Goal: Book appointment/travel/reservation

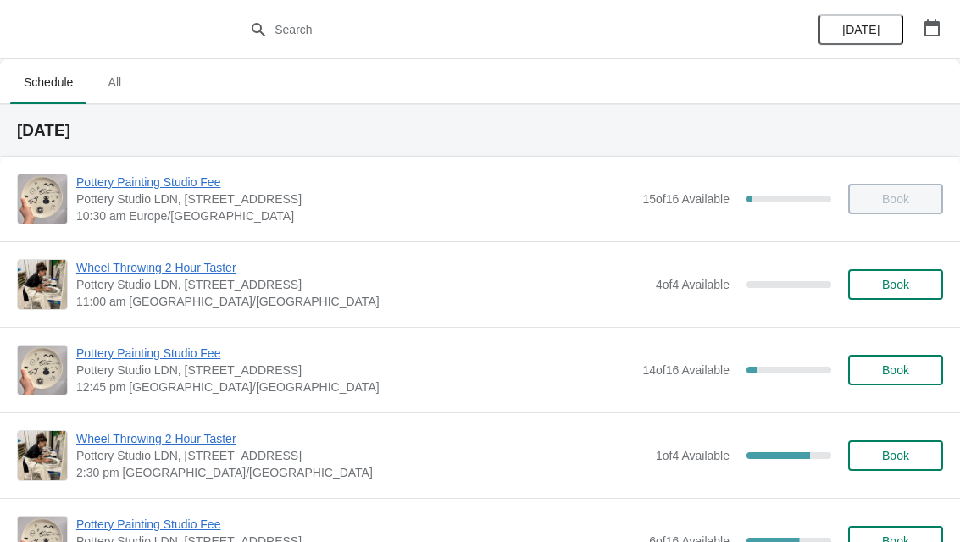
click at [940, 29] on button "button" at bounding box center [932, 28] width 30 height 30
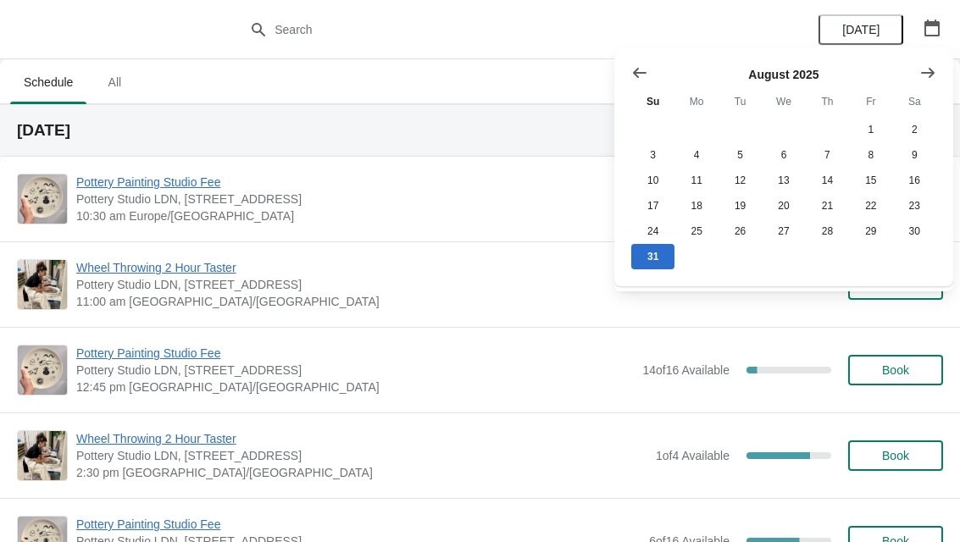
click at [929, 80] on icon "Show next month, September 2025" at bounding box center [927, 72] width 17 height 17
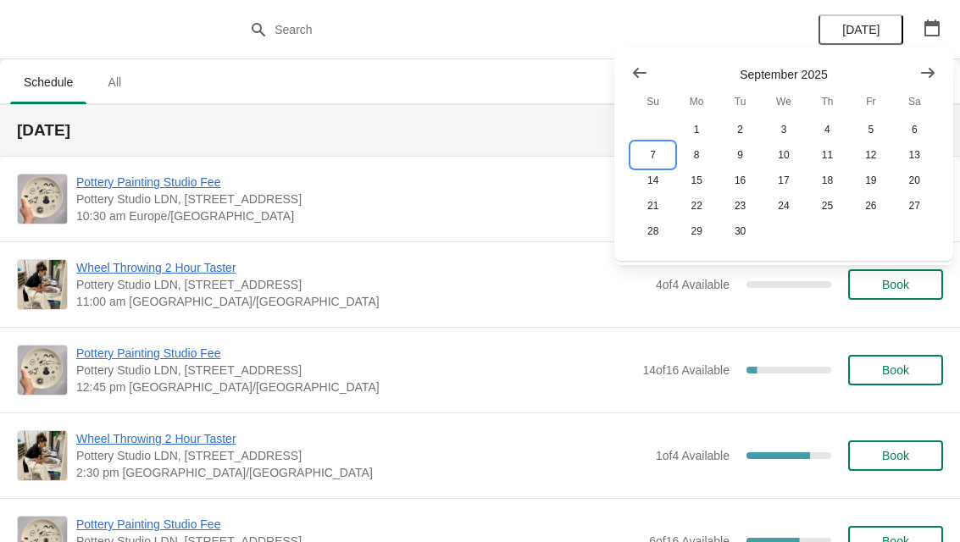
click at [657, 155] on button "7" at bounding box center [652, 154] width 43 height 25
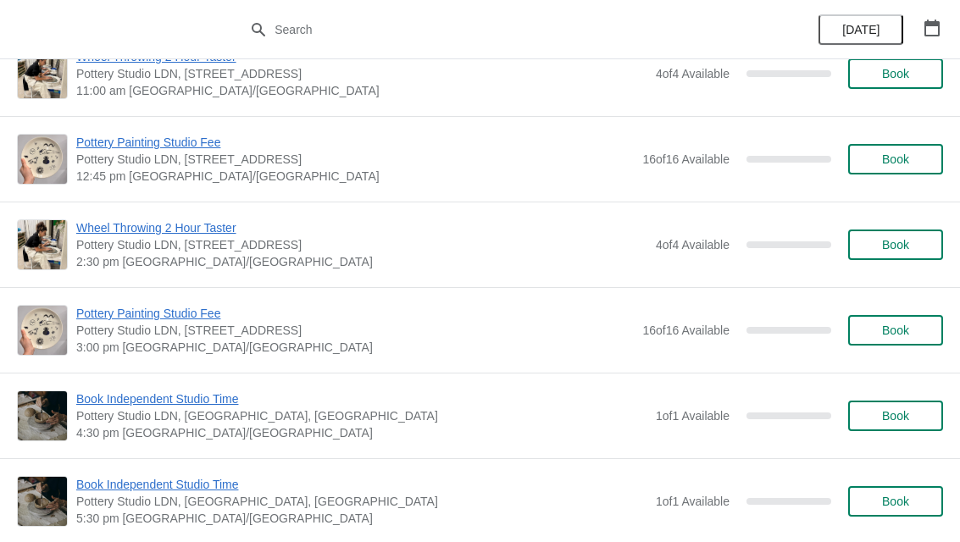
scroll to position [213, 0]
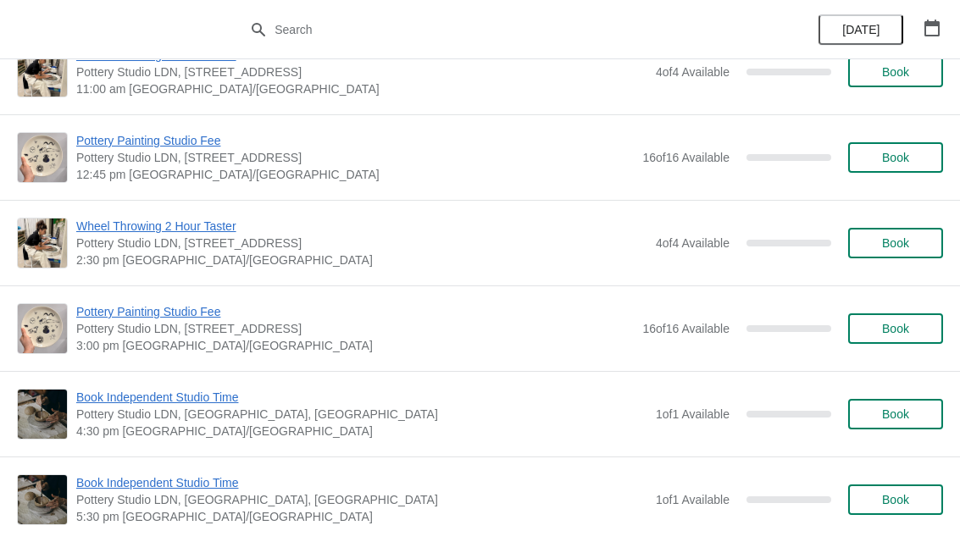
click at [901, 327] on span "Book" at bounding box center [895, 329] width 27 height 14
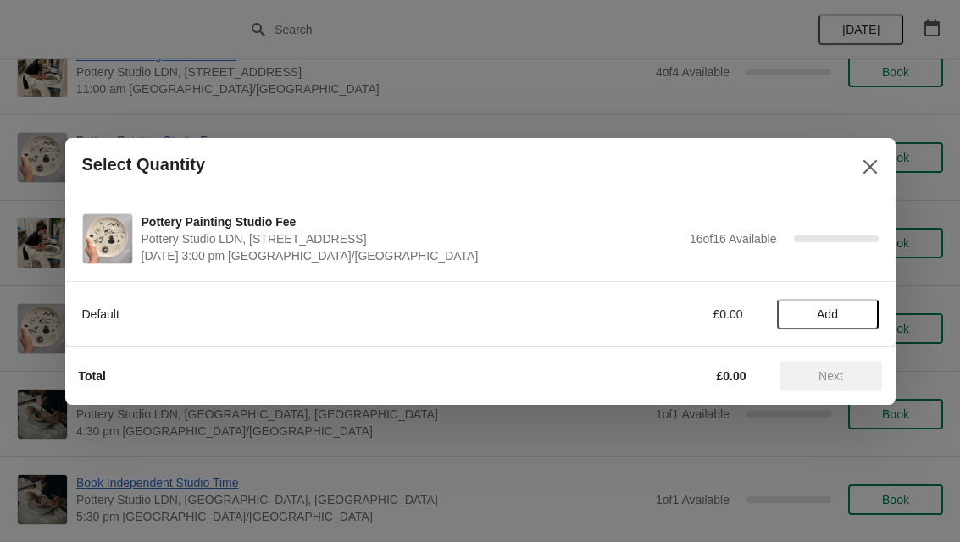
click at [845, 315] on span "Add" at bounding box center [827, 315] width 71 height 14
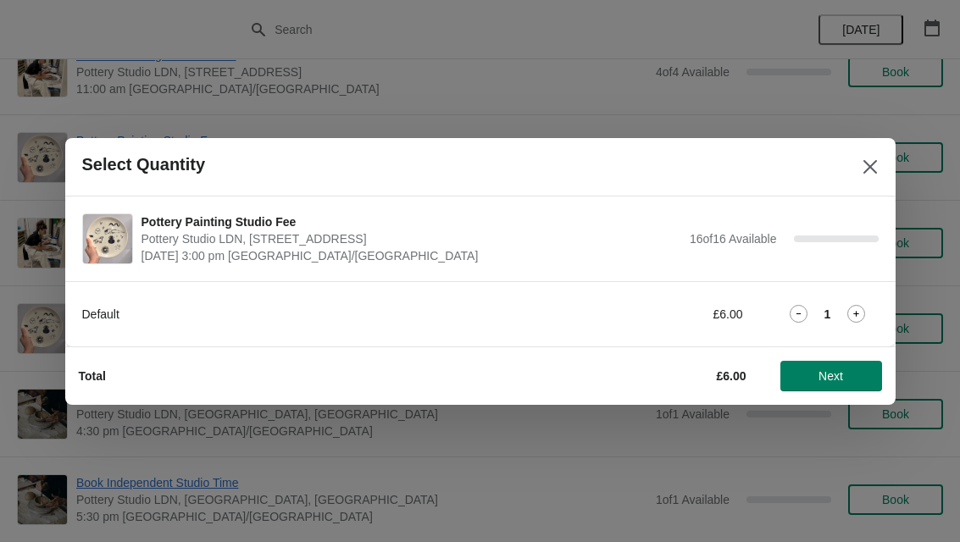
click at [863, 314] on icon at bounding box center [856, 314] width 18 height 18
click at [845, 373] on span "Next" at bounding box center [831, 376] width 75 height 14
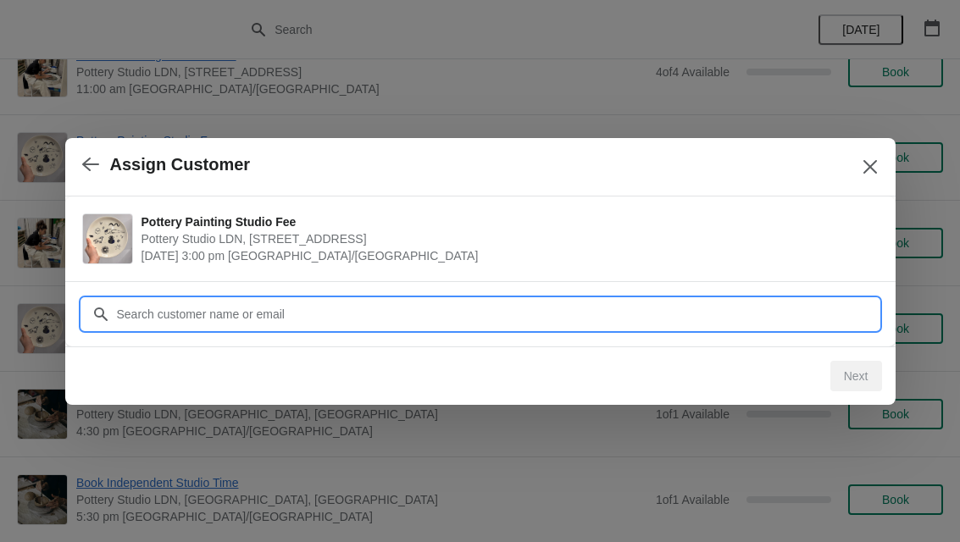
click at [407, 314] on input "Customer" at bounding box center [497, 314] width 762 height 30
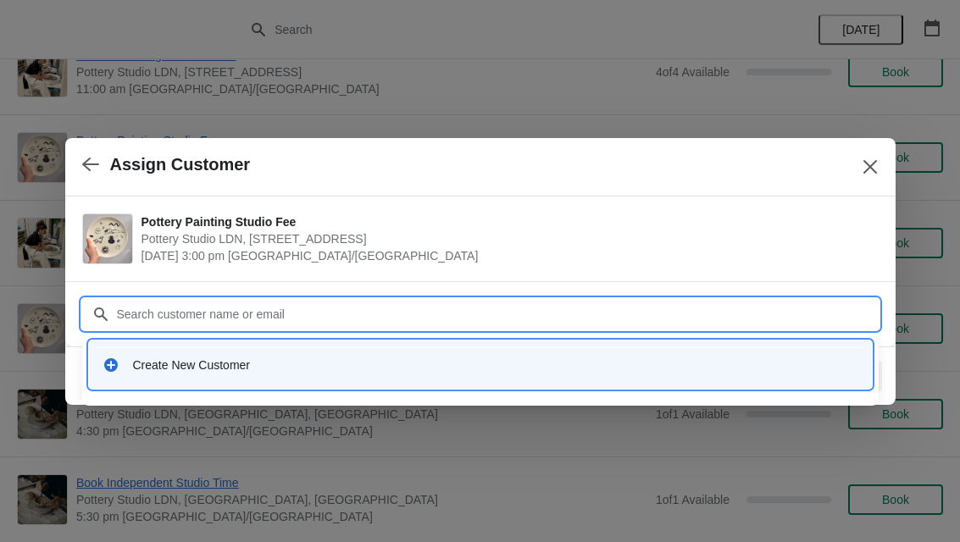
click at [235, 365] on div "Create New Customer" at bounding box center [495, 365] width 725 height 17
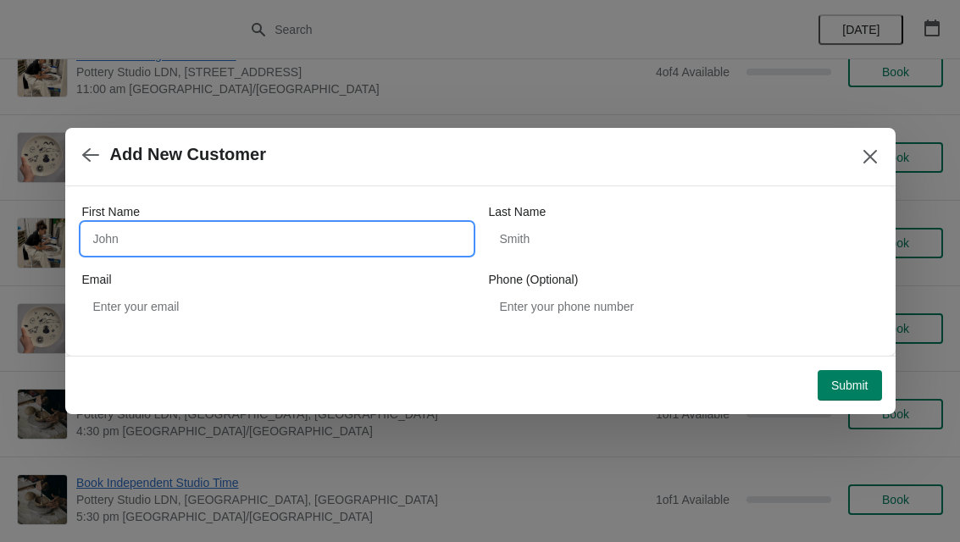
click at [334, 234] on input "First Name" at bounding box center [277, 239] width 390 height 30
type input "Kalamun"
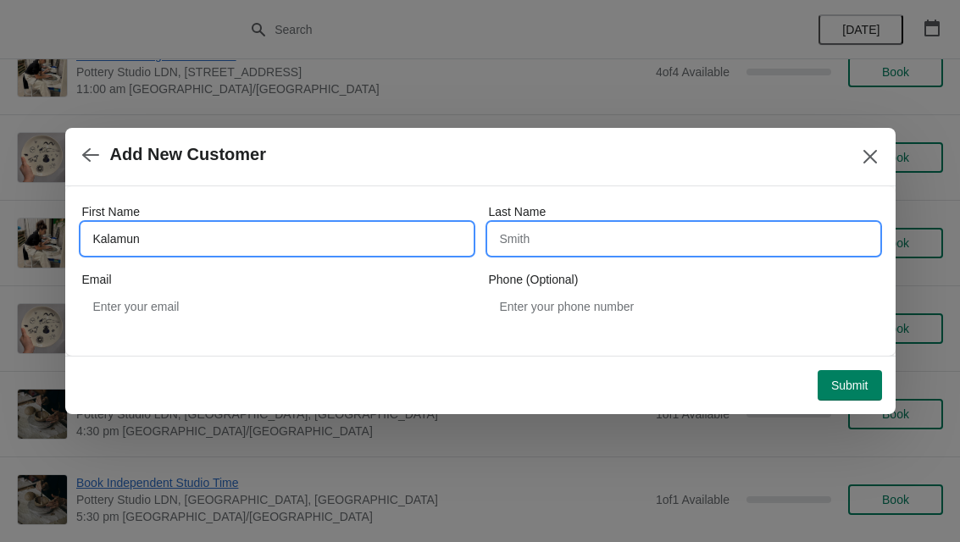
click at [629, 236] on input "Last Name" at bounding box center [684, 239] width 390 height 30
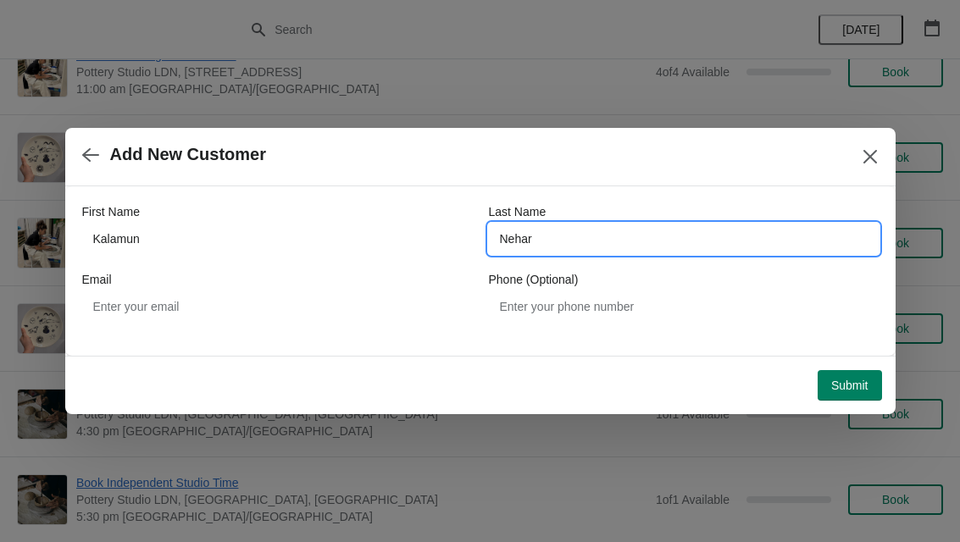
type input "Nehar"
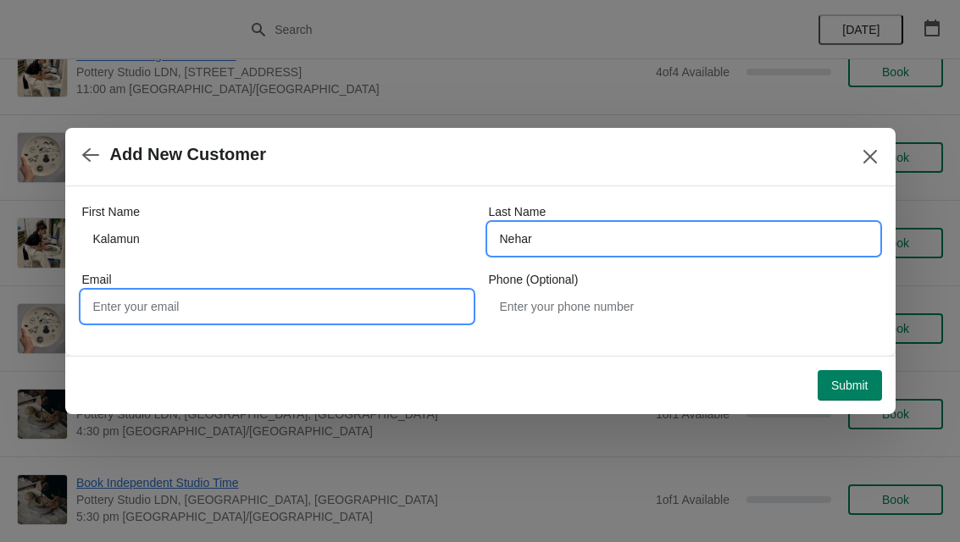
click at [400, 297] on input "Email" at bounding box center [277, 306] width 390 height 30
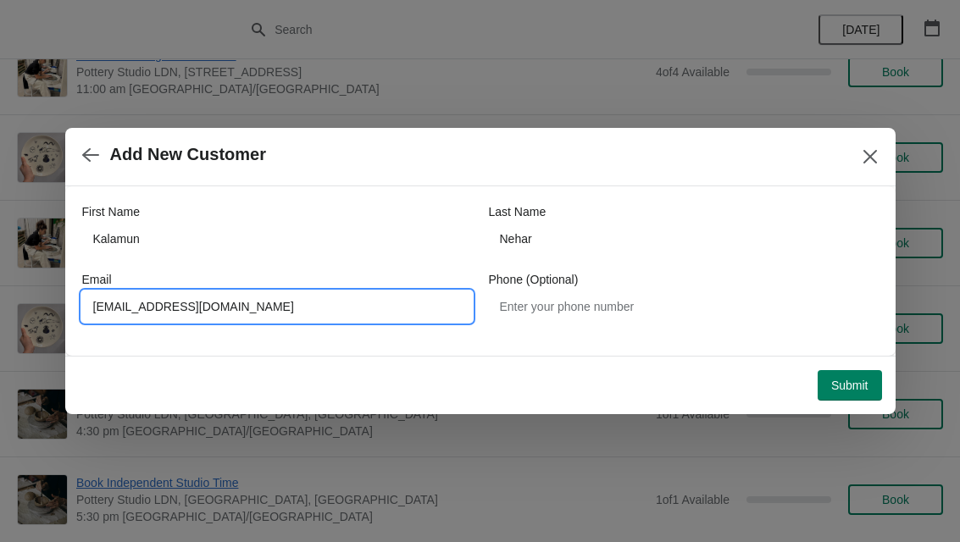
type input "[EMAIL_ADDRESS][DOMAIN_NAME]"
click at [862, 388] on span "Submit" at bounding box center [849, 386] width 37 height 14
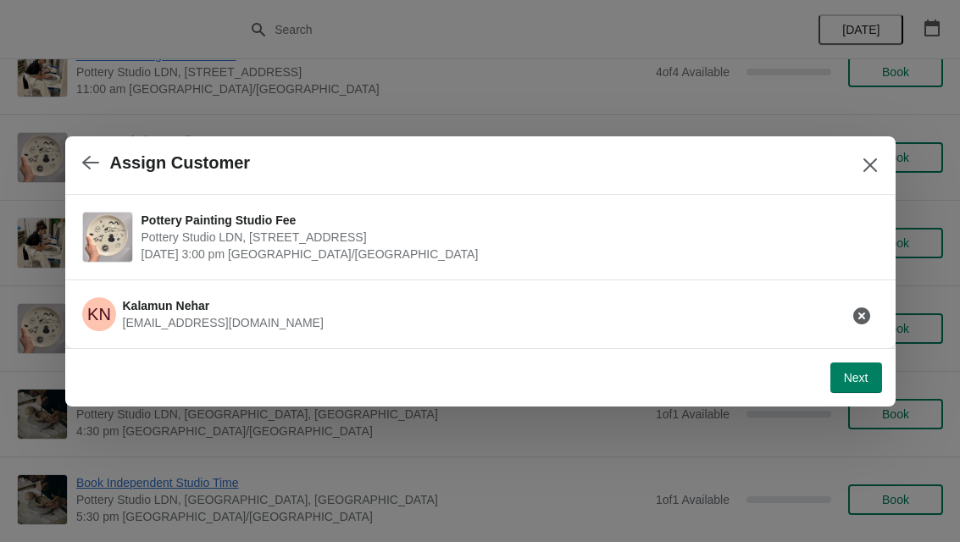
click at [861, 369] on button "Next" at bounding box center [856, 378] width 52 height 30
select select "Yes"
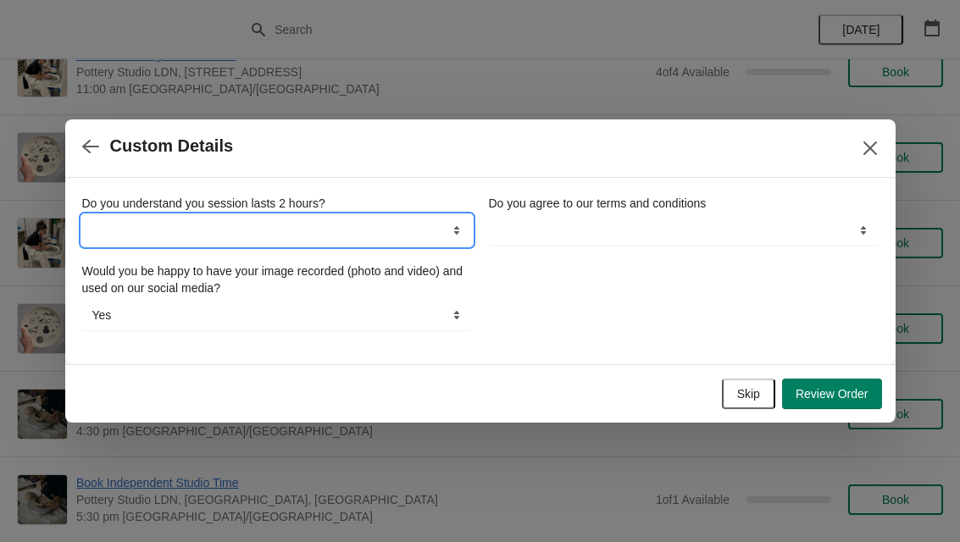
click at [411, 219] on select "Yes" at bounding box center [277, 230] width 390 height 30
select select "Yes"
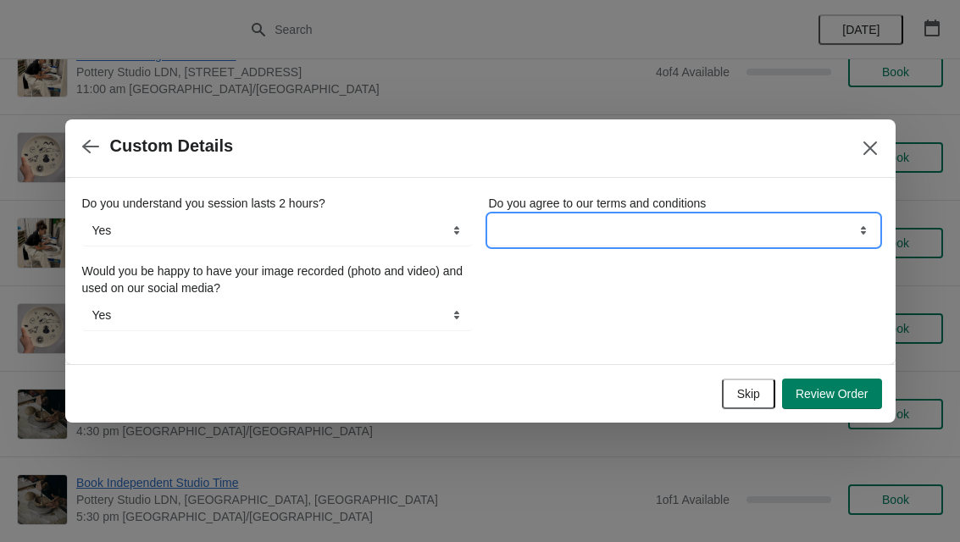
click at [746, 230] on select "Yes" at bounding box center [684, 230] width 390 height 30
select select "Yes"
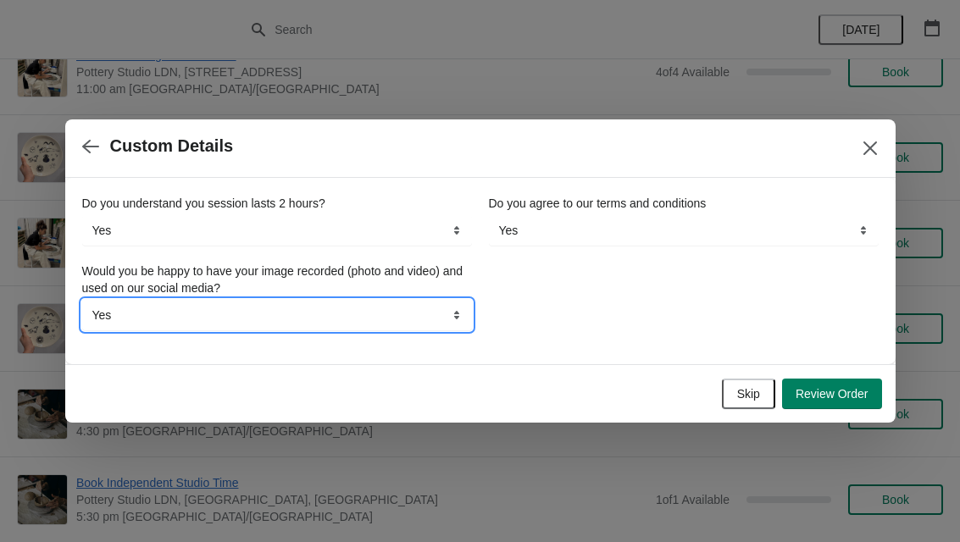
click at [377, 318] on select "Yes No" at bounding box center [277, 315] width 390 height 30
select select "No"
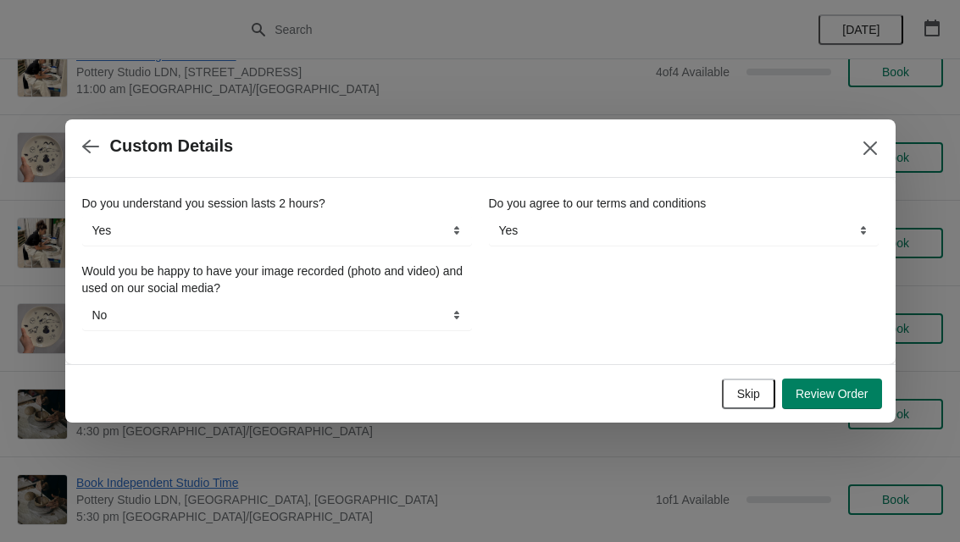
click at [851, 394] on span "Review Order" at bounding box center [831, 394] width 73 height 14
